Goal: Transaction & Acquisition: Purchase product/service

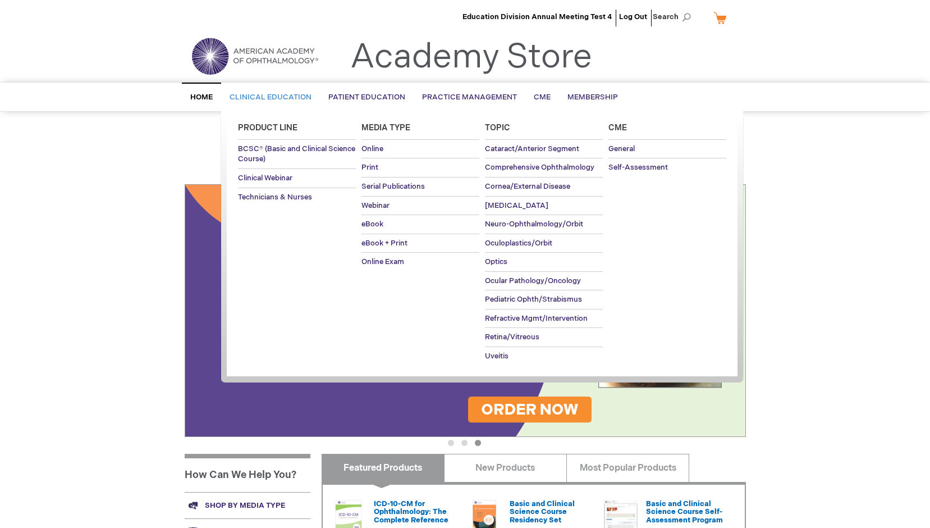
click at [279, 96] on span "Clinical Education" at bounding box center [271, 97] width 82 height 9
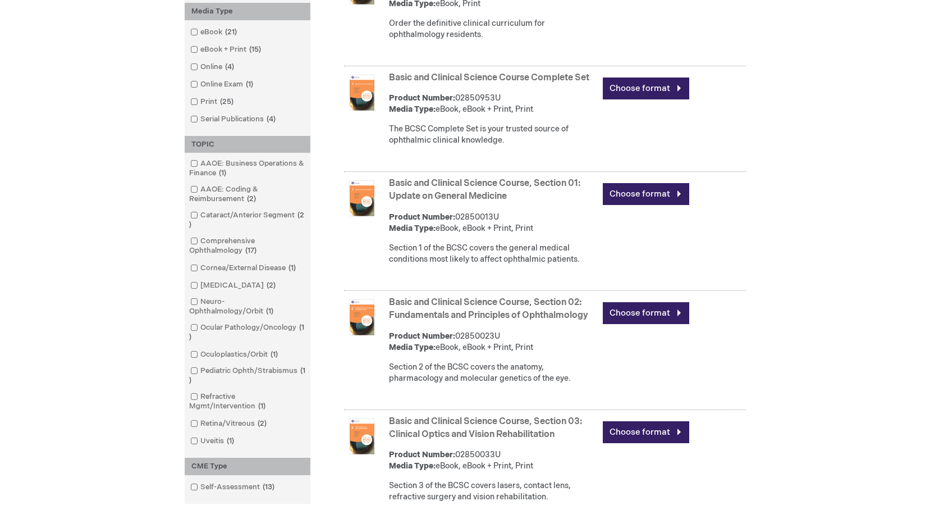
scroll to position [300, 0]
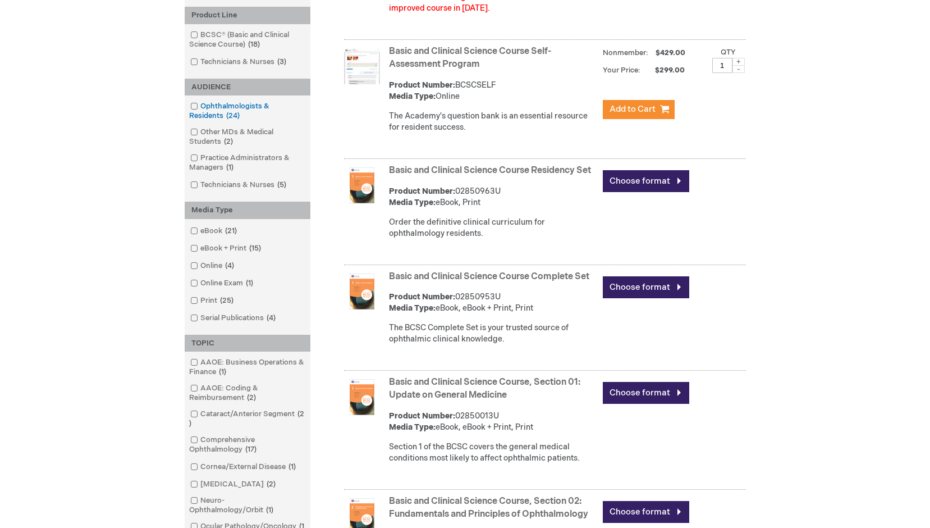
click at [212, 103] on link "Ophthalmologists & Residents 24 items" at bounding box center [247, 111] width 120 height 20
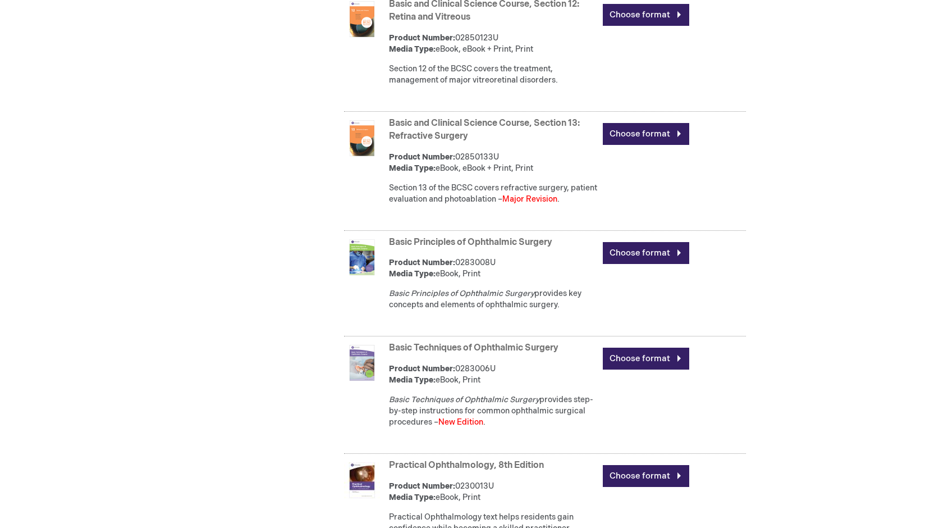
scroll to position [1940, 0]
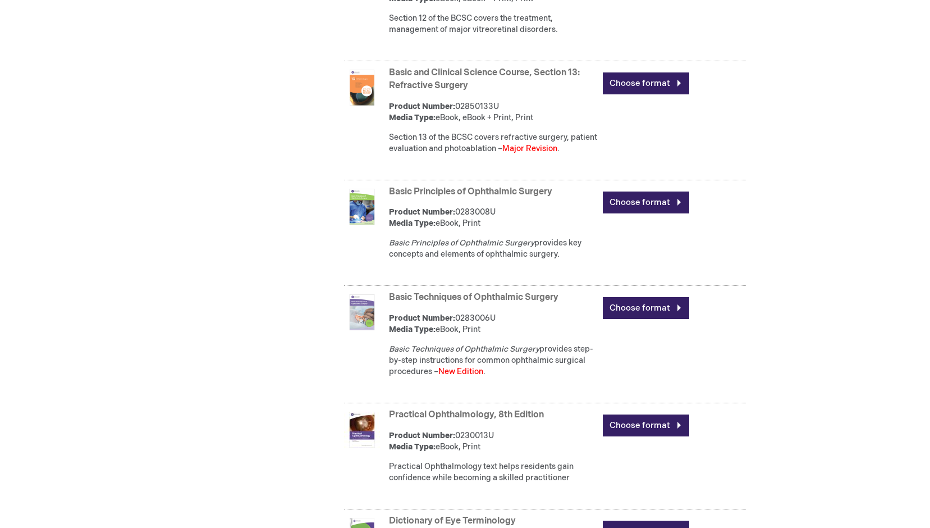
click at [365, 330] on img at bounding box center [362, 312] width 36 height 36
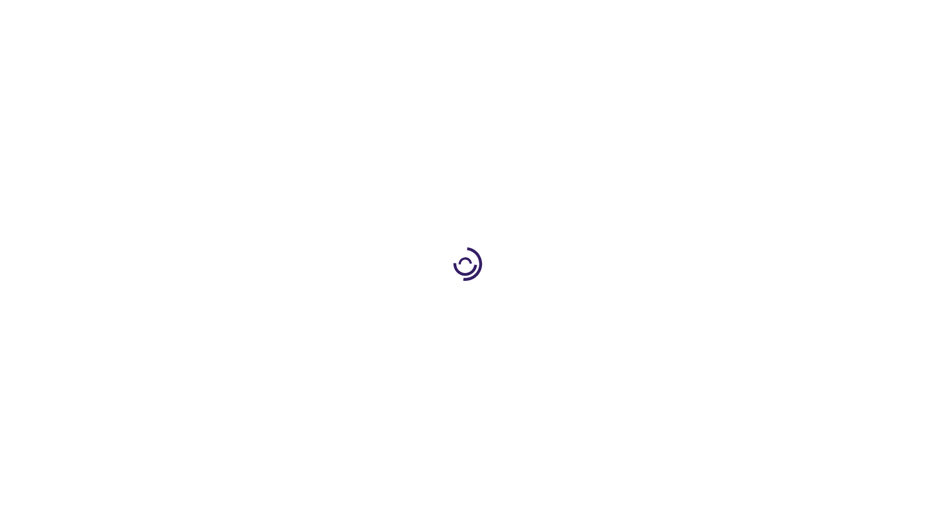
type input "0"
